Goal: Task Accomplishment & Management: Use online tool/utility

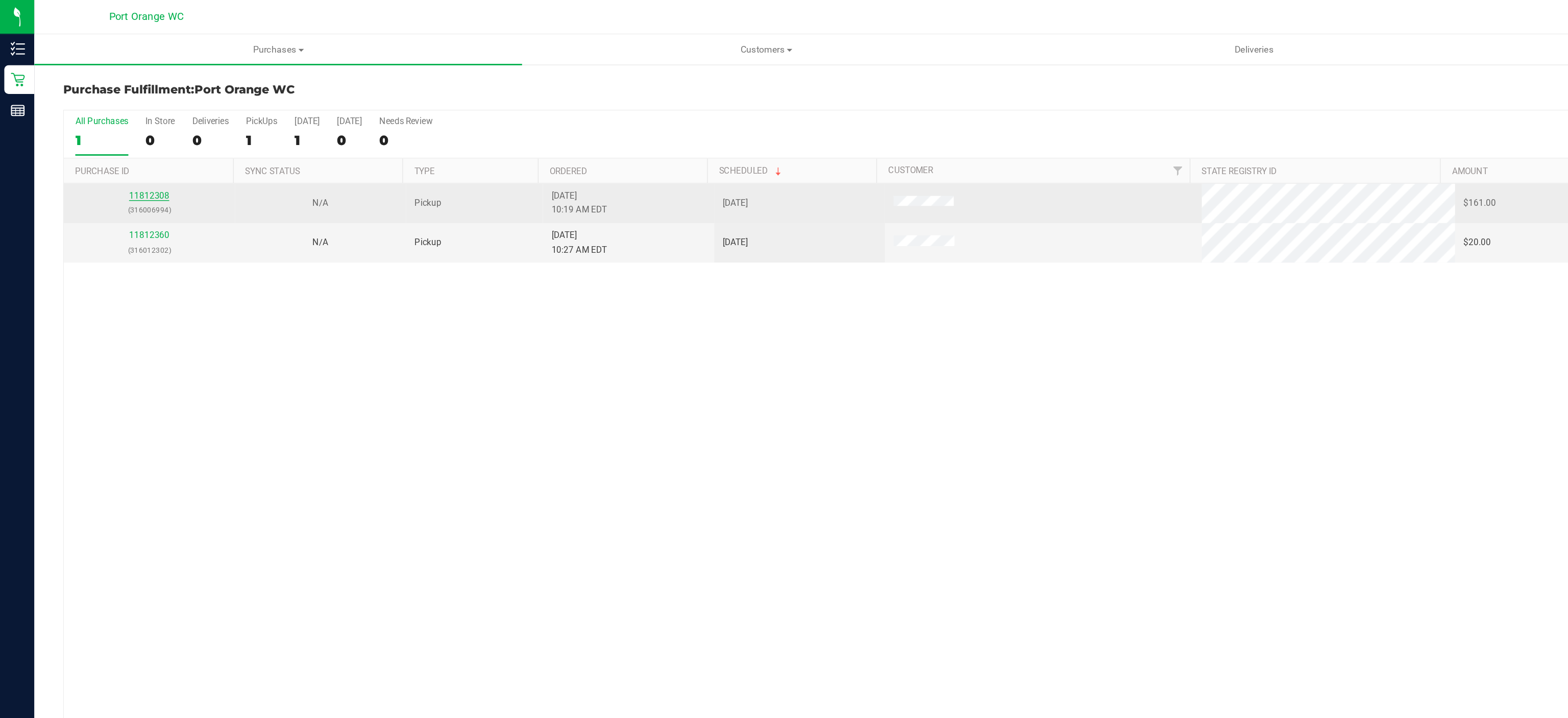
click at [104, 141] on link "11812308" at bounding box center [106, 139] width 29 height 7
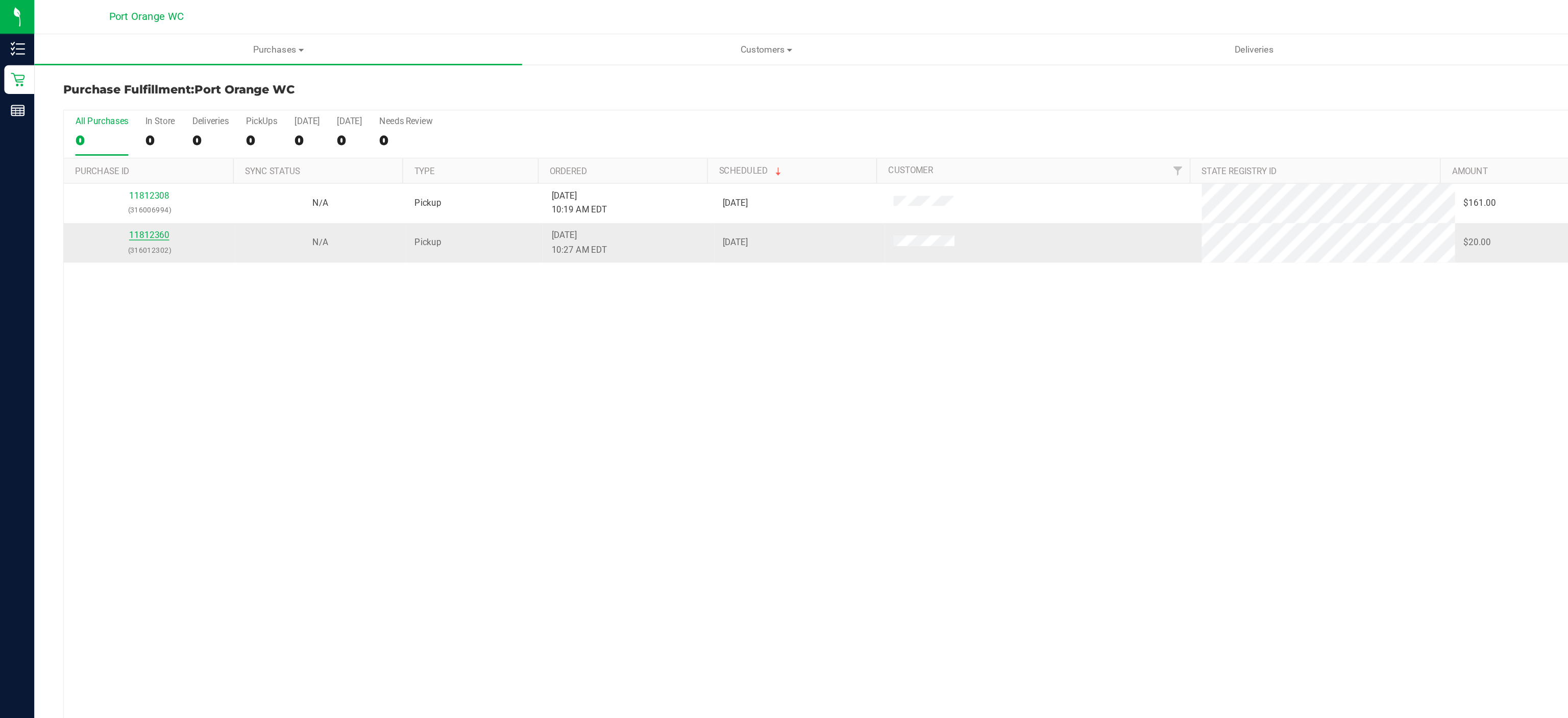
click at [107, 168] on link "11812360" at bounding box center [106, 167] width 29 height 7
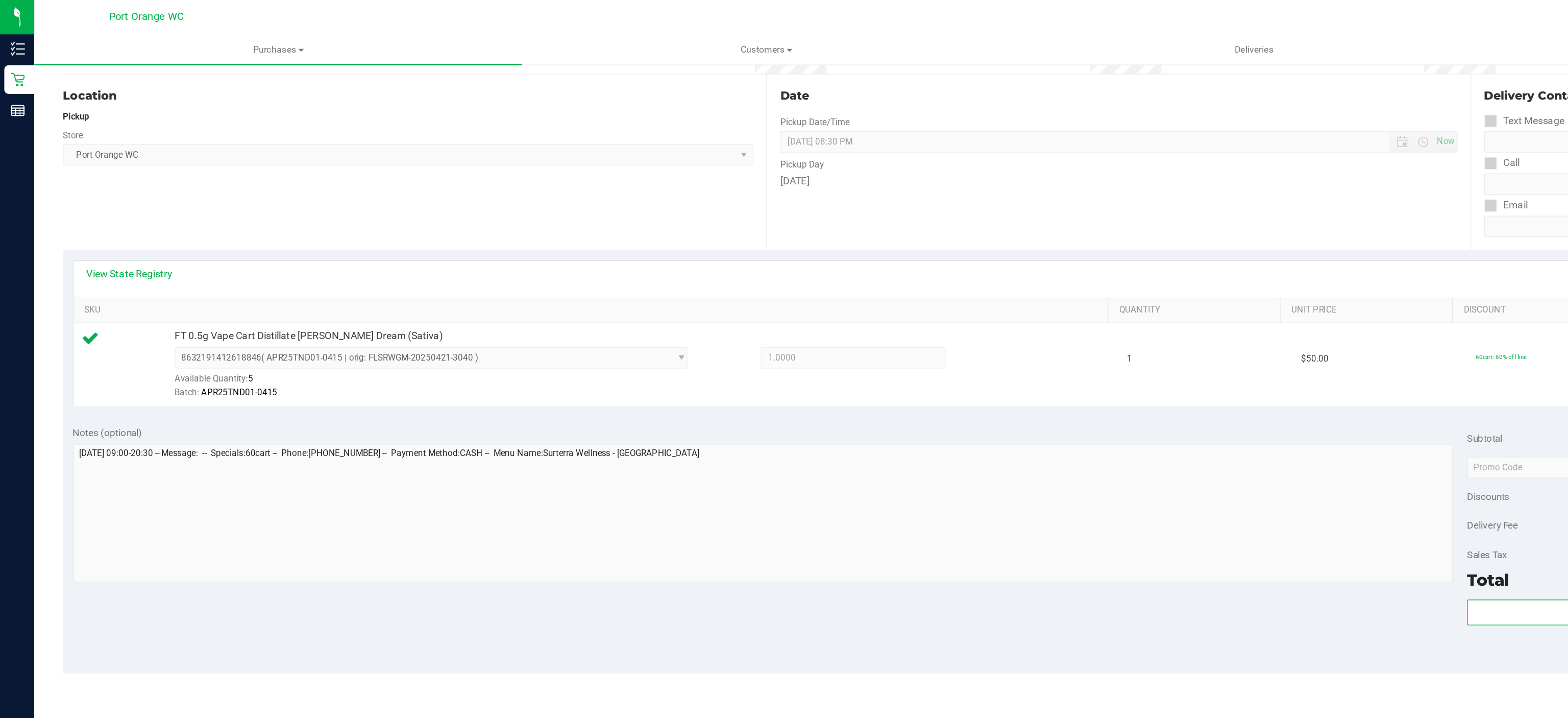
scroll to position [122, 0]
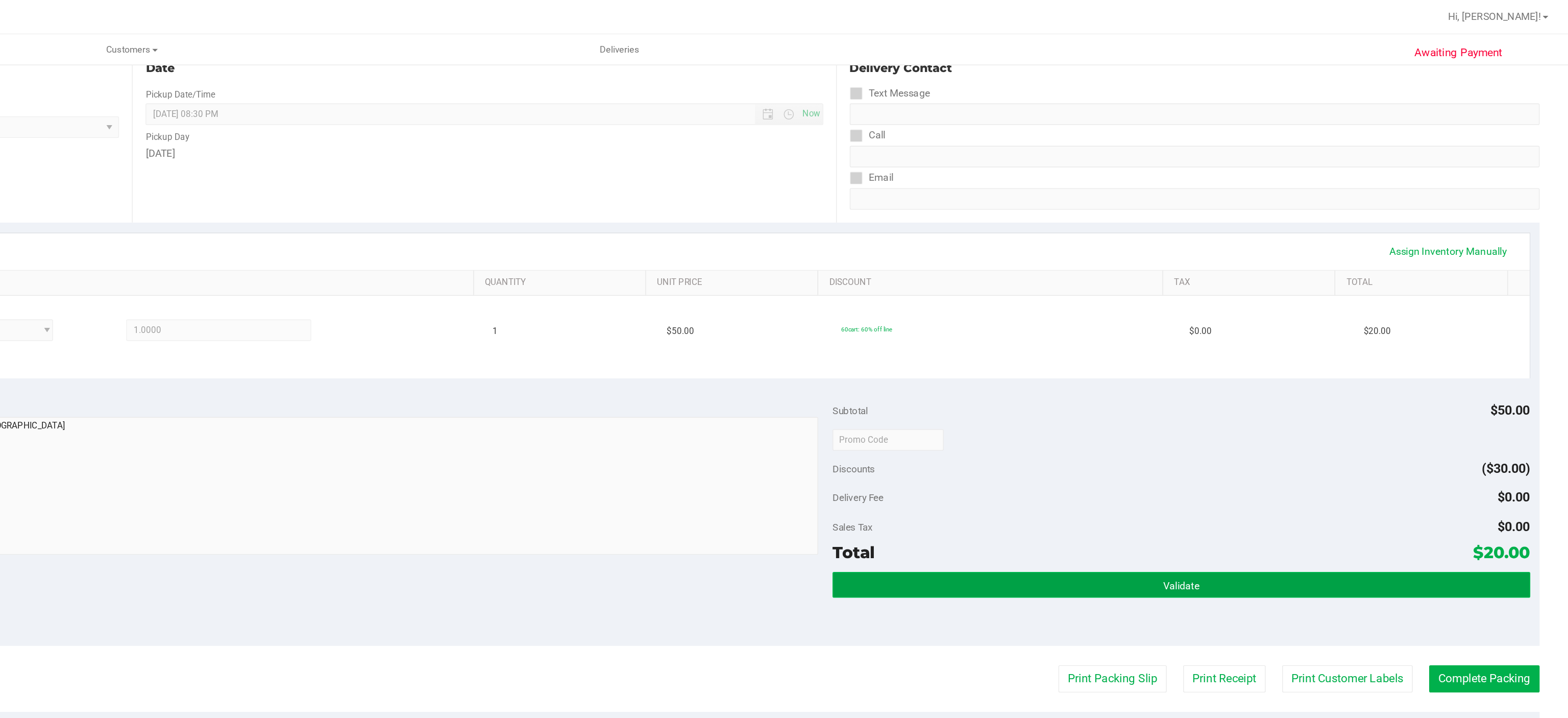
click at [1245, 407] on button "Validate" at bounding box center [1292, 416] width 496 height 18
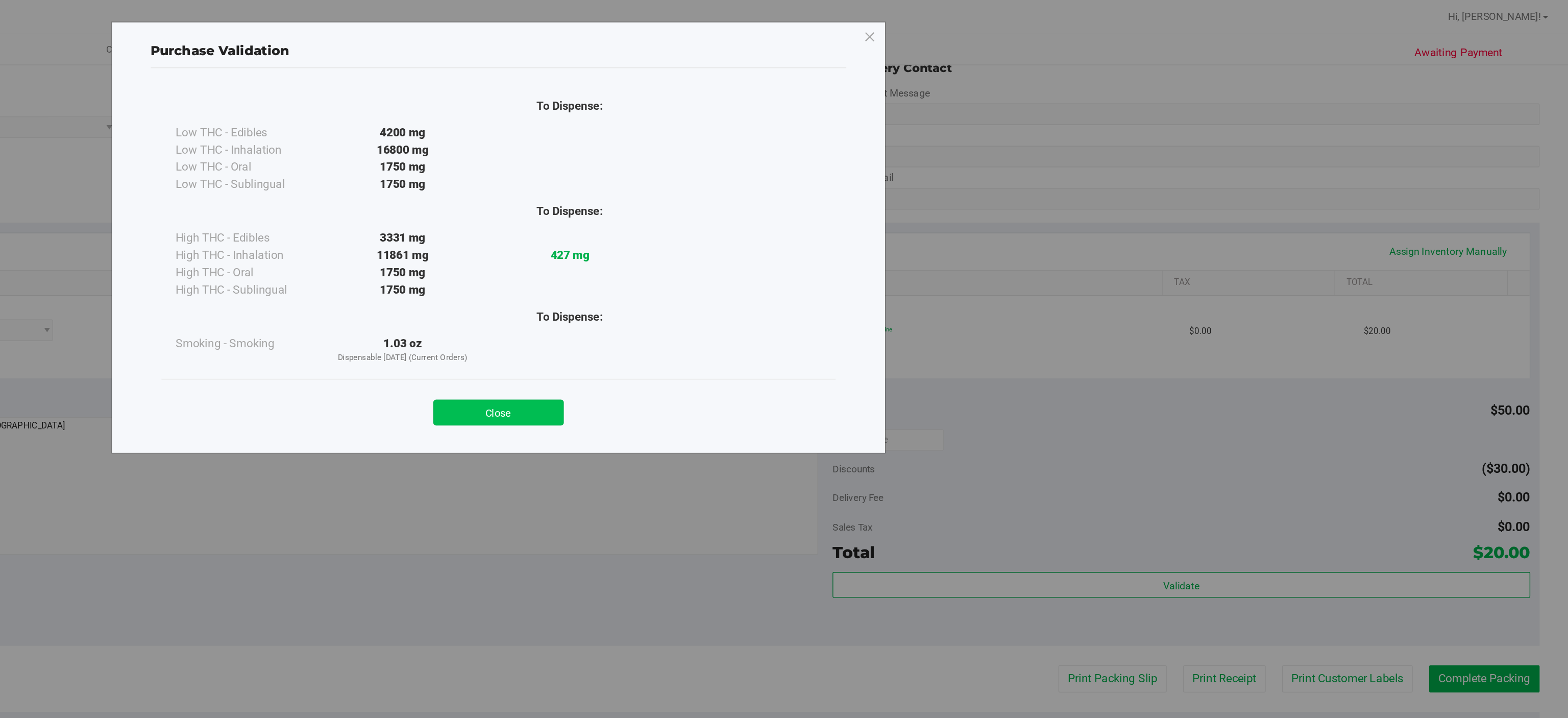
click at [811, 301] on button "Close" at bounding box center [807, 294] width 93 height 18
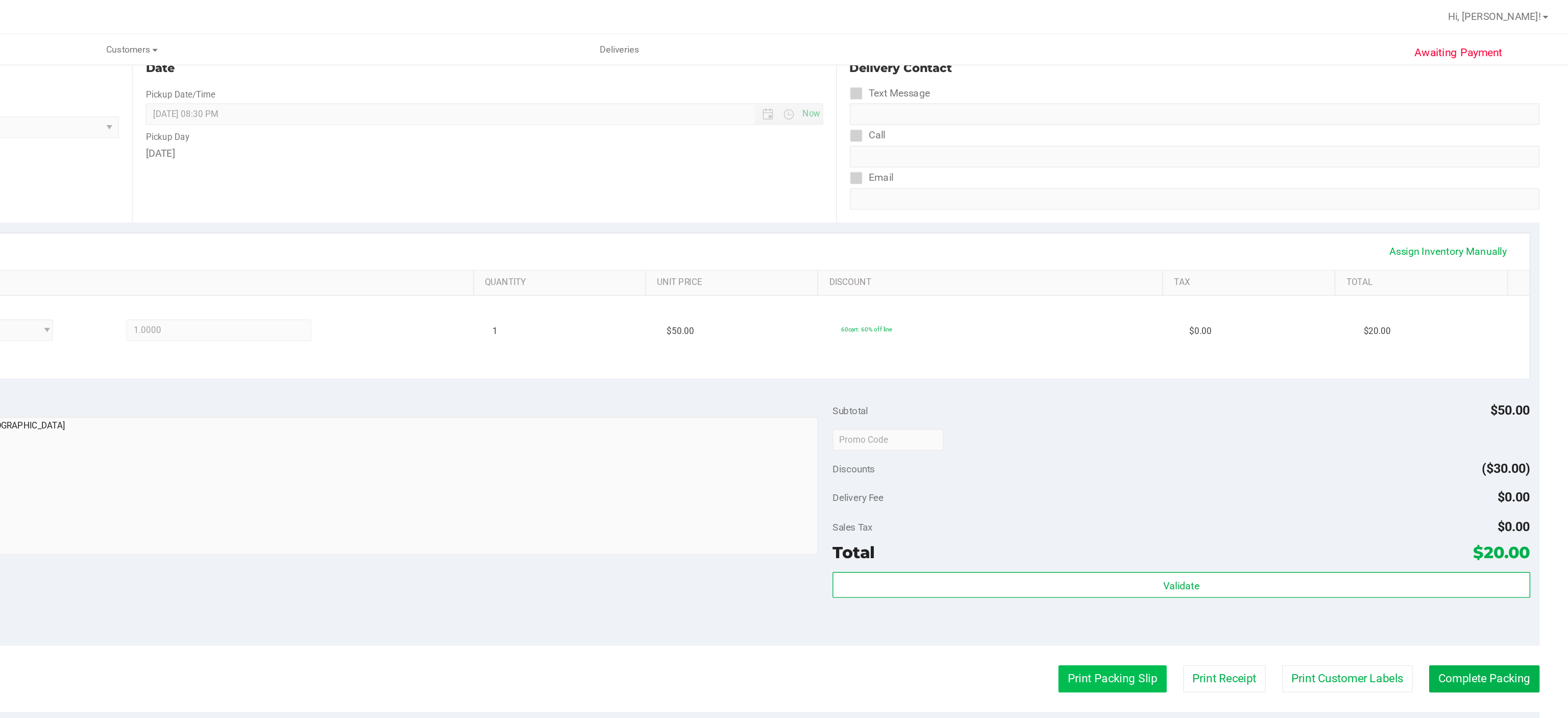
click at [1225, 484] on button "Print Packing Slip" at bounding box center [1244, 483] width 77 height 19
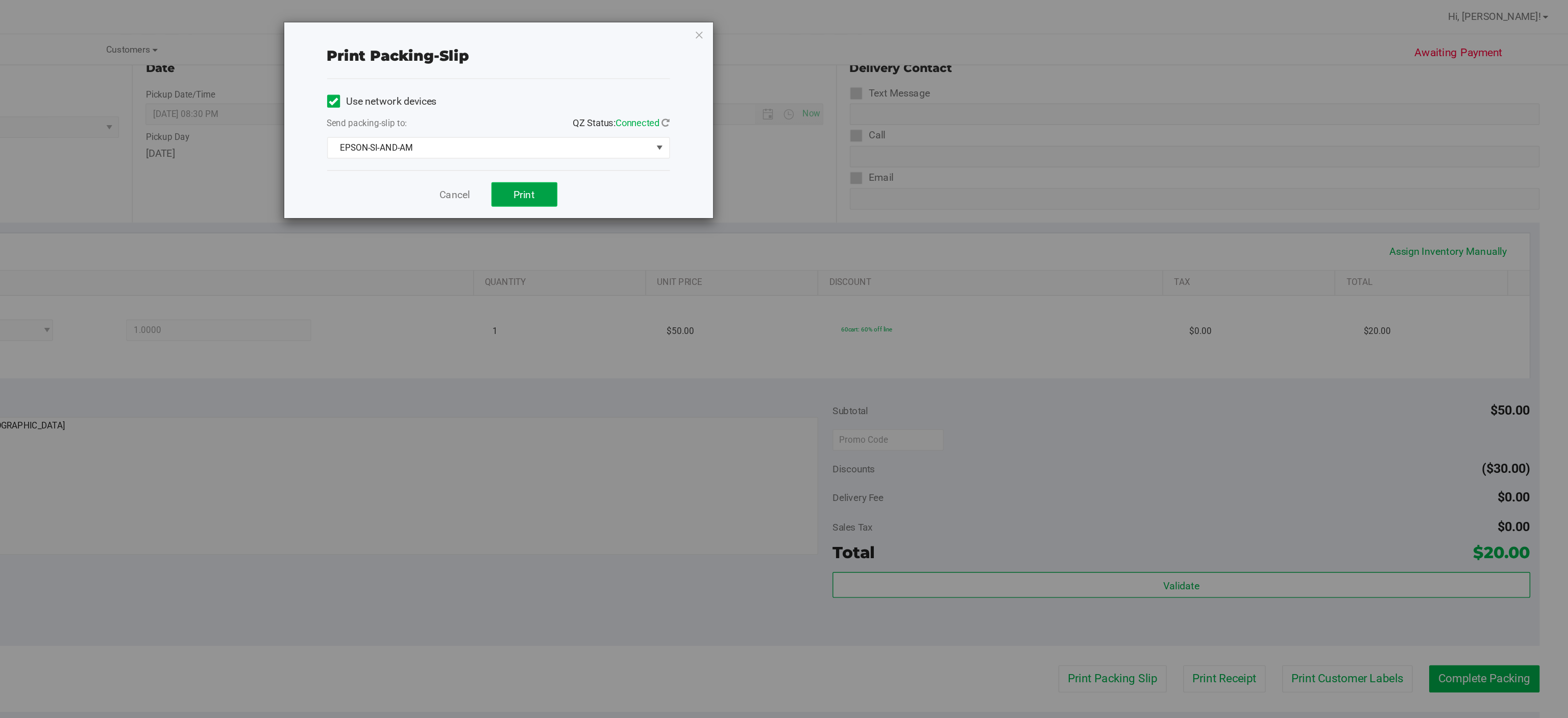
click at [819, 135] on span "Print" at bounding box center [825, 138] width 15 height 8
click at [947, 24] on icon "button" at bounding box center [950, 24] width 7 height 12
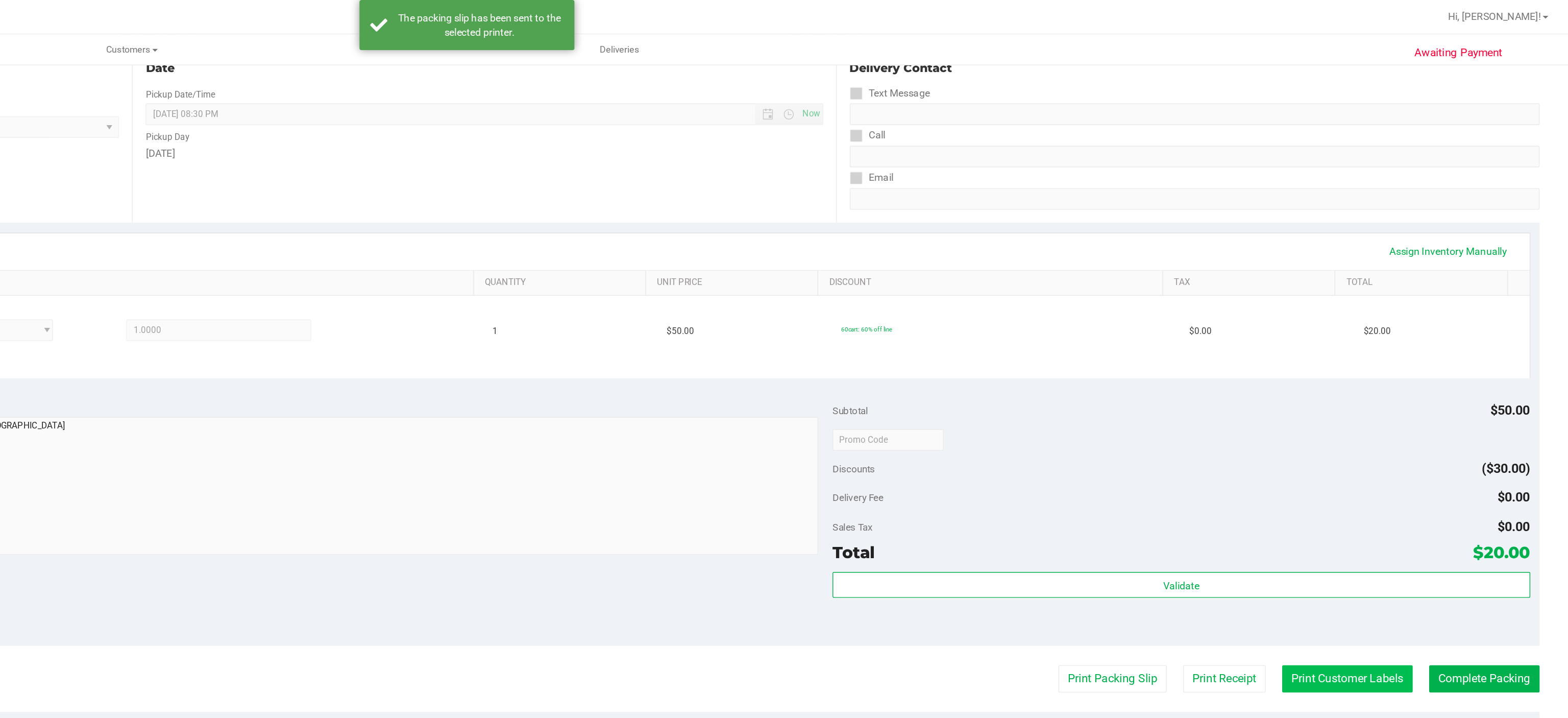
click at [1386, 482] on button "Print Customer Labels" at bounding box center [1410, 483] width 93 height 19
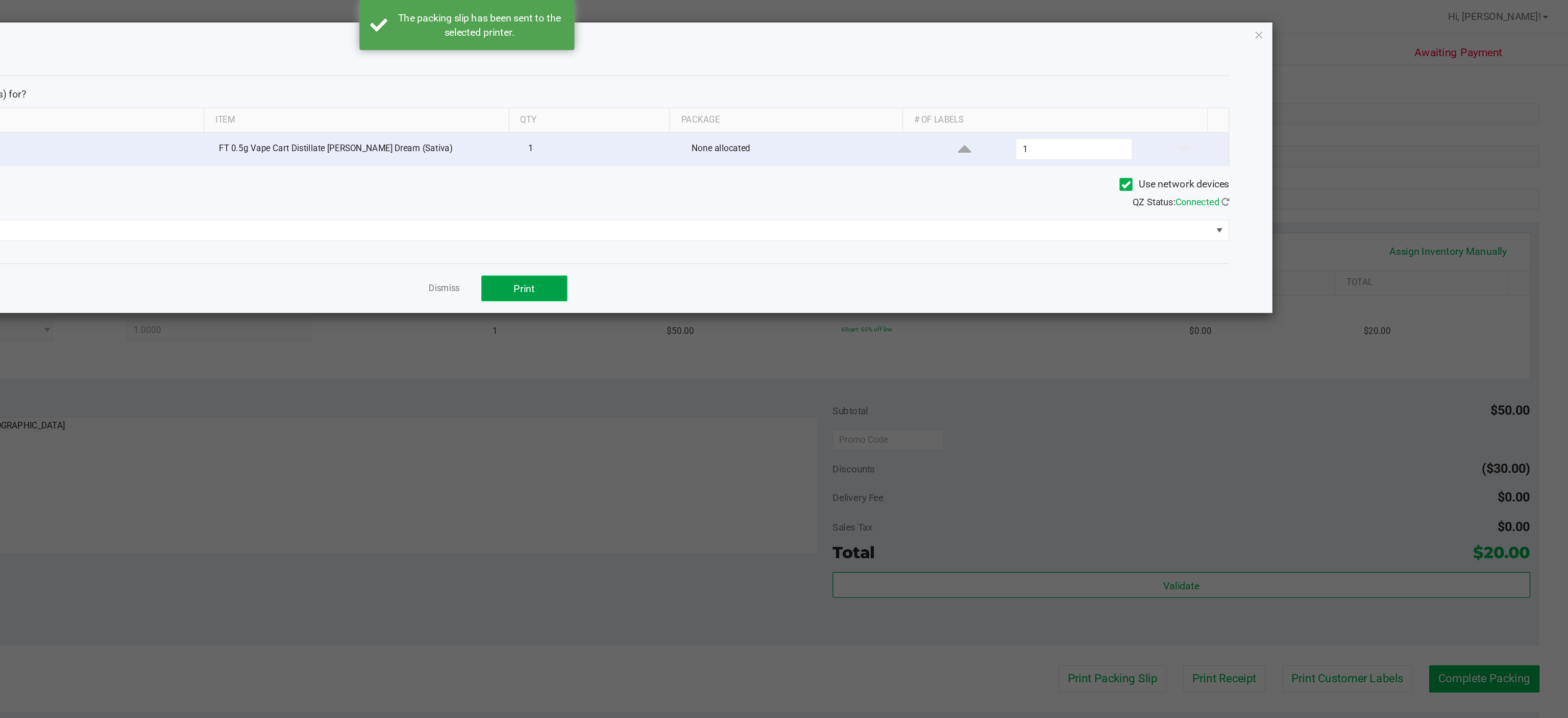
click at [820, 208] on span "Print" at bounding box center [825, 205] width 15 height 8
click at [1346, 24] on icon "button" at bounding box center [1348, 24] width 7 height 12
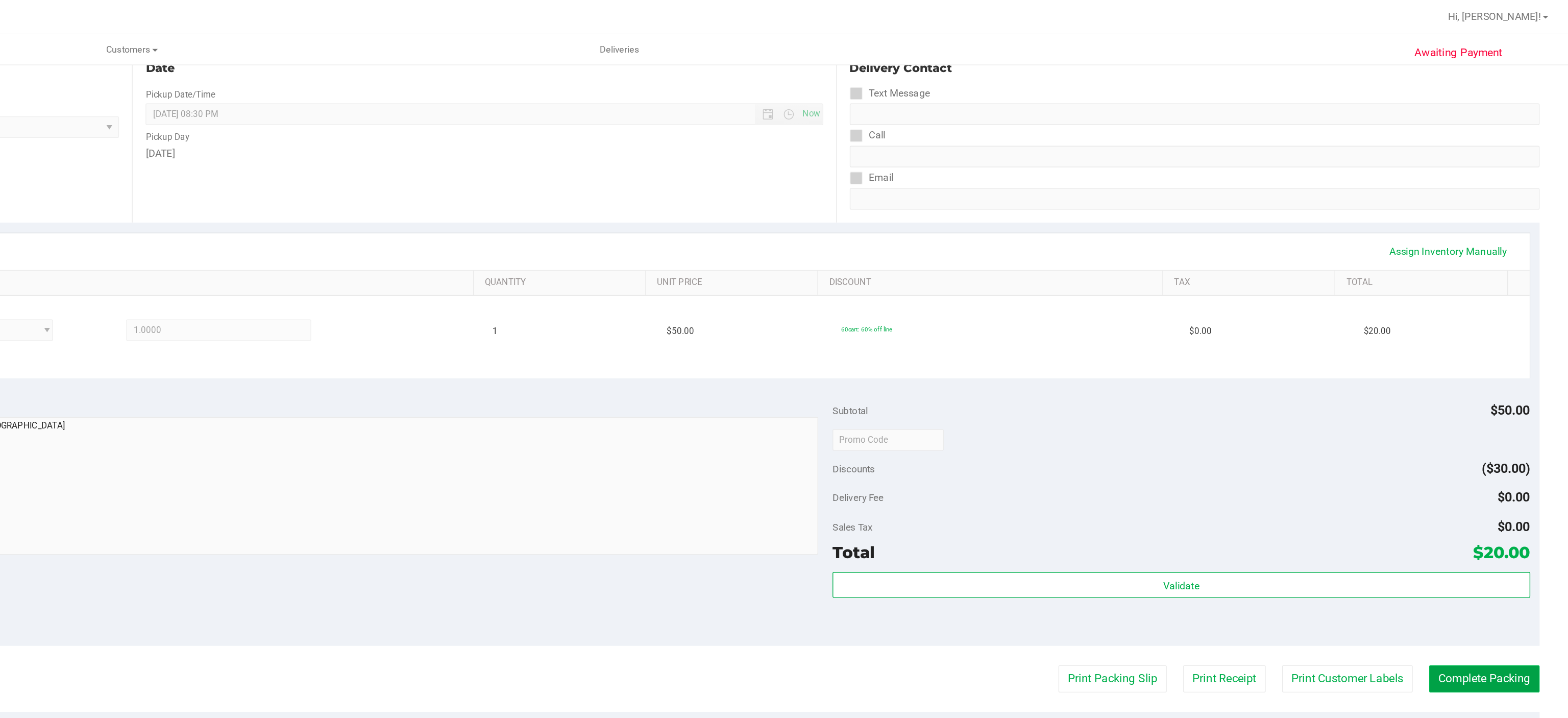
click at [1485, 478] on button "Complete Packing" at bounding box center [1508, 483] width 79 height 19
